Goal: Task Accomplishment & Management: Use online tool/utility

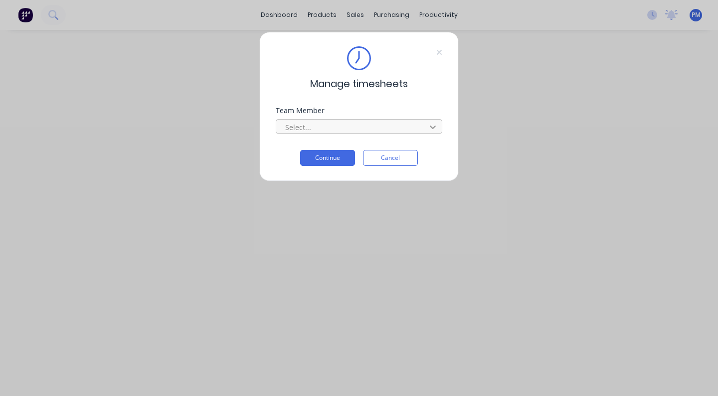
click at [431, 124] on icon at bounding box center [433, 127] width 10 height 10
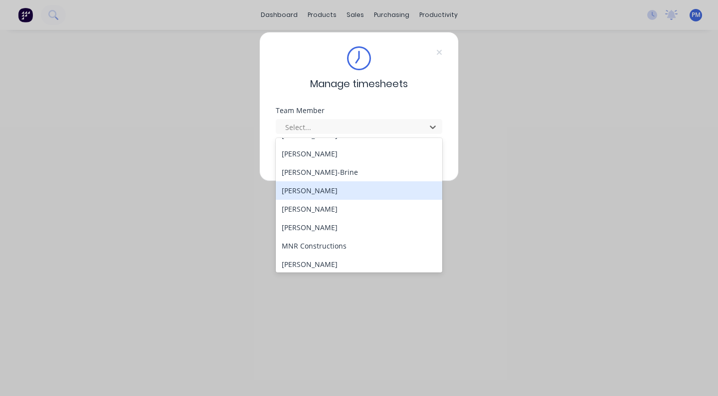
scroll to position [123, 0]
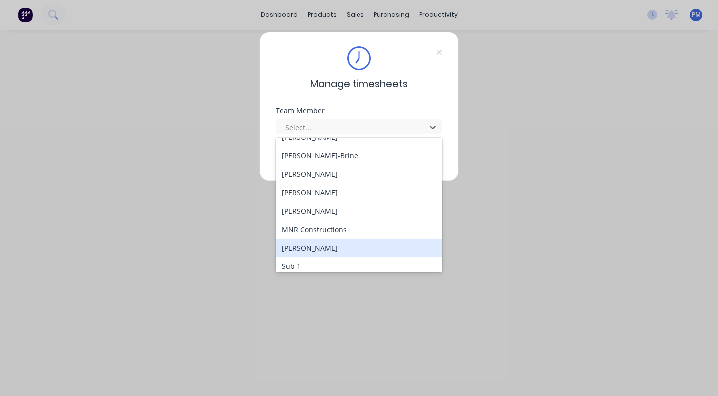
click at [307, 246] on div "[PERSON_NAME]" at bounding box center [359, 248] width 166 height 18
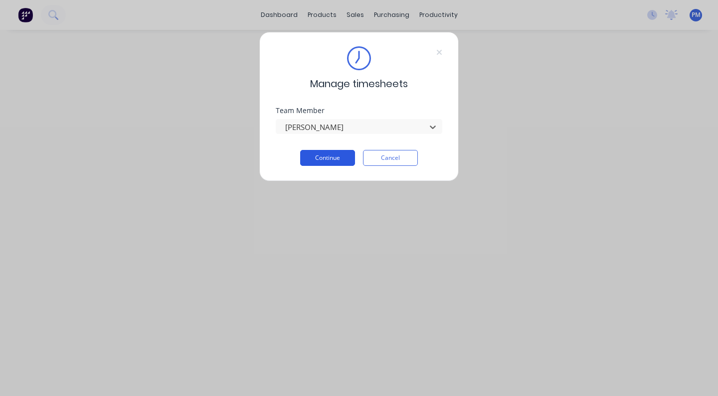
click at [325, 158] on button "Continue" at bounding box center [327, 158] width 55 height 16
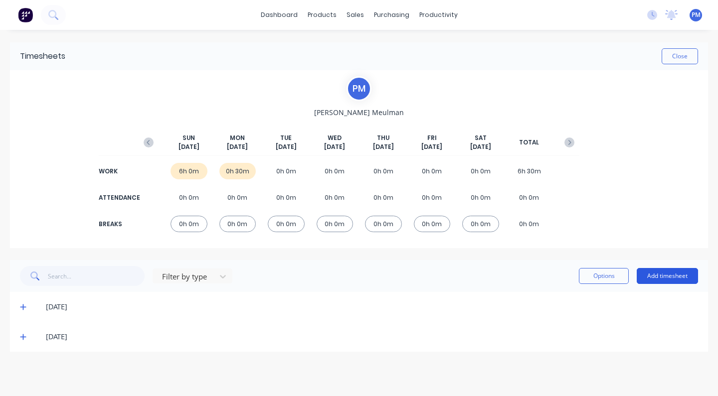
click at [669, 275] on button "Add timesheet" at bounding box center [666, 276] width 61 height 16
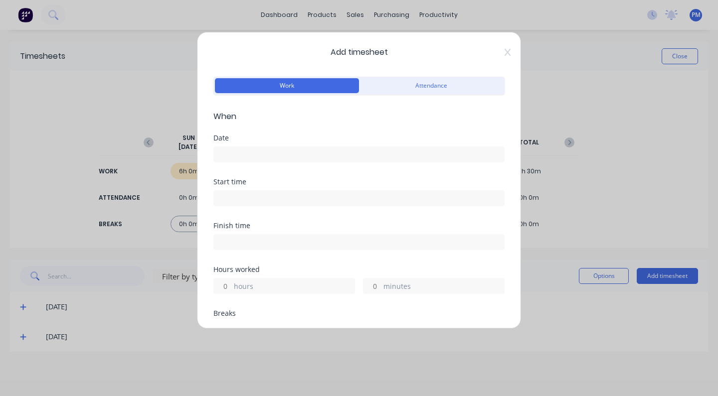
scroll to position [196, 0]
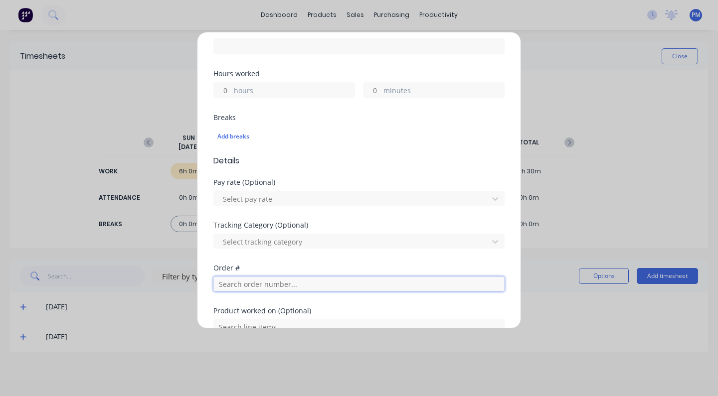
click at [260, 285] on input "text" at bounding box center [358, 284] width 291 height 15
type input "white fox"
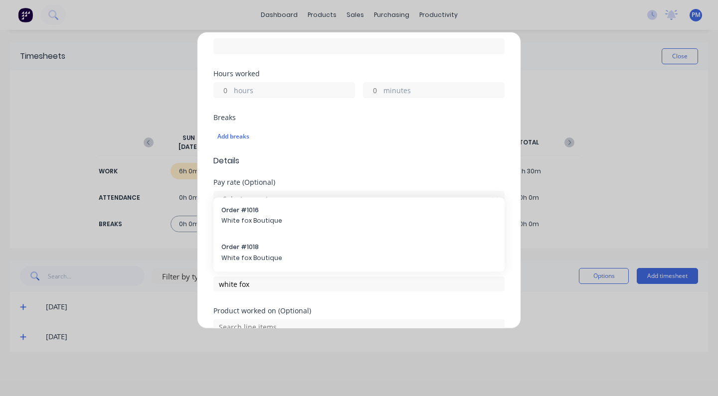
click at [614, 126] on div "Add timesheet Work Attendance When Date Start time Finish time Hours worked hou…" at bounding box center [359, 198] width 718 height 396
click at [131, 96] on div "Add timesheet Work Attendance When Date Start time Finish time Hours worked hou…" at bounding box center [359, 198] width 718 height 396
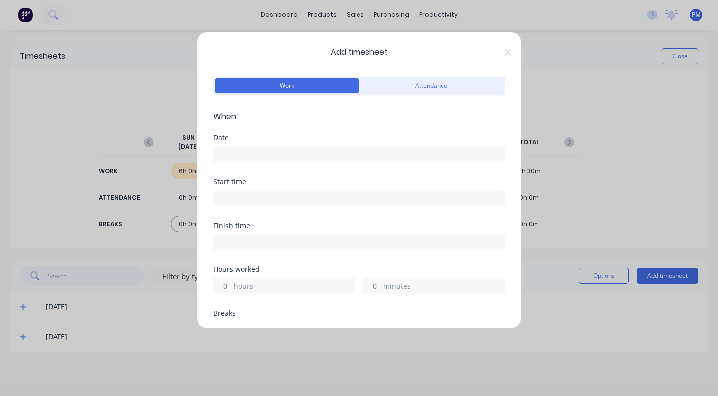
click at [503, 50] on div "Add timesheet Work Attendance When Date Start time Finish time Hours worked hou…" at bounding box center [359, 180] width 324 height 297
click at [504, 51] on icon at bounding box center [507, 52] width 6 height 8
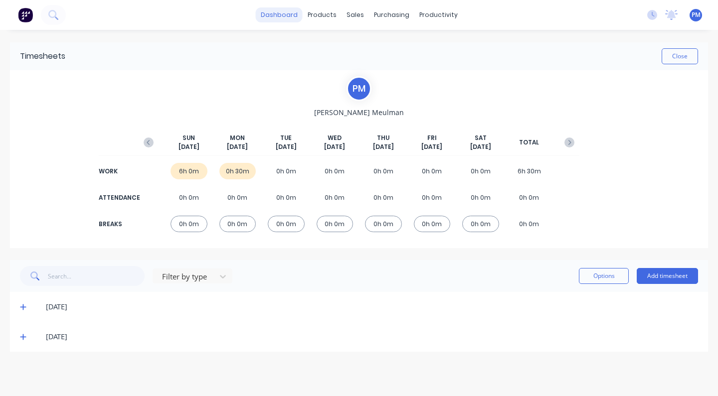
click at [284, 14] on link "dashboard" at bounding box center [279, 14] width 47 height 15
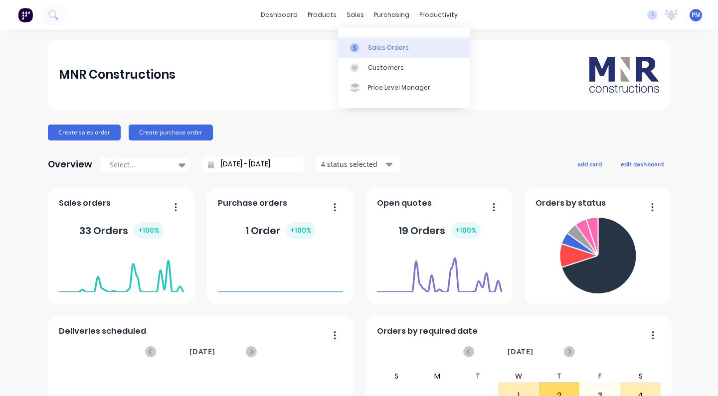
click at [384, 45] on div "Sales Orders" at bounding box center [388, 47] width 41 height 9
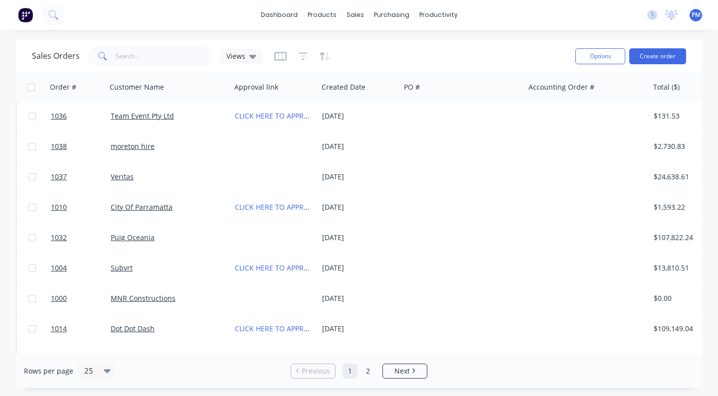
scroll to position [197, 0]
